Goal: Check status

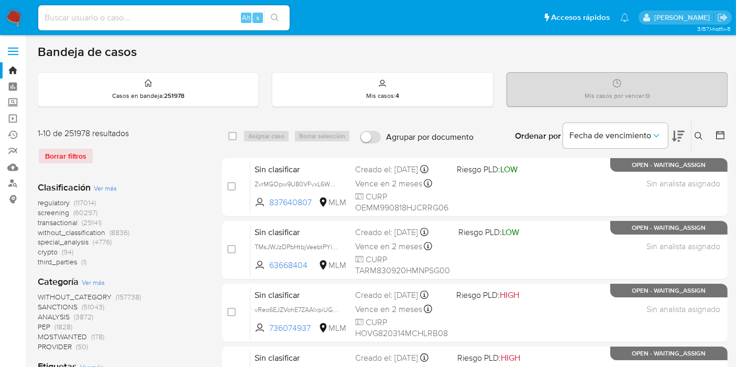
click at [135, 8] on div "Alt s" at bounding box center [164, 17] width 252 height 25
click at [136, 20] on input at bounding box center [164, 18] width 252 height 14
paste input "1491108074"
type input "1491108074"
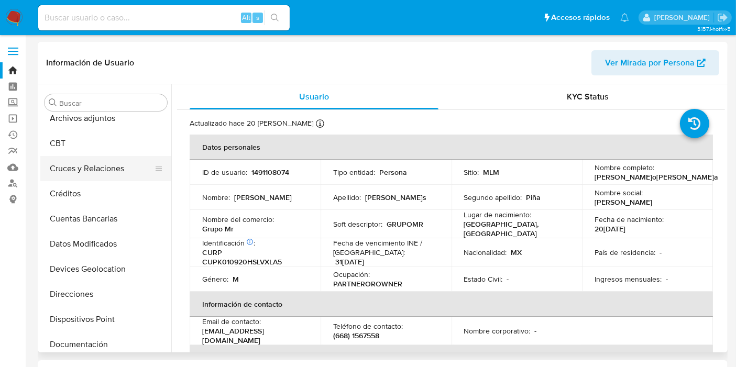
scroll to position [16, 0]
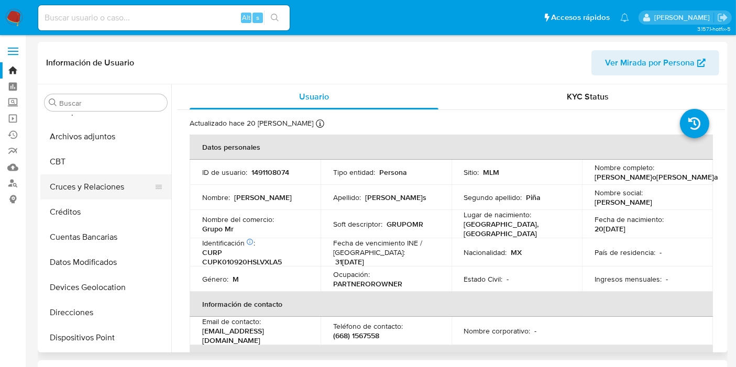
select select "10"
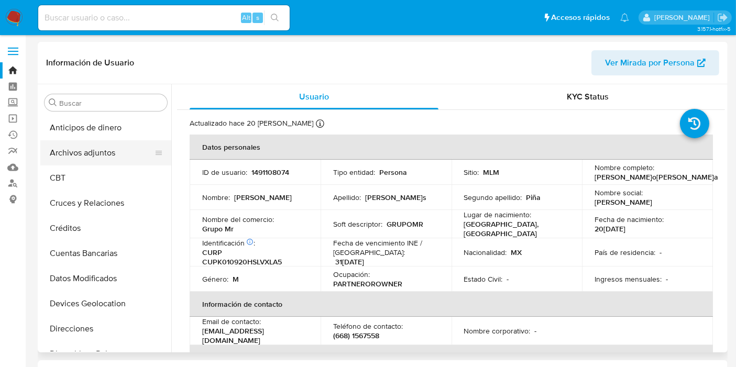
click at [95, 153] on button "Archivos adjuntos" at bounding box center [101, 152] width 123 height 25
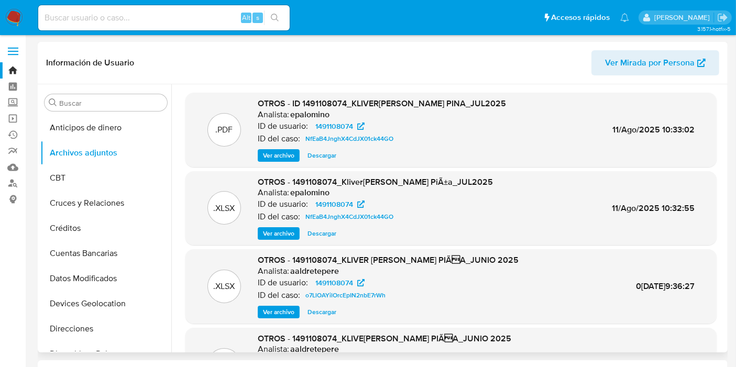
click at [285, 160] on span "Ver archivo" at bounding box center [278, 155] width 31 height 10
